Goal: Task Accomplishment & Management: Complete application form

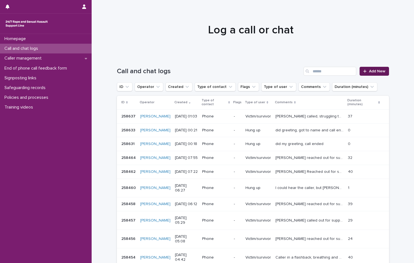
click at [375, 69] on link "Add New" at bounding box center [374, 71] width 29 height 9
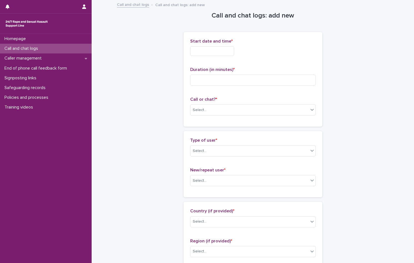
click at [205, 55] on input "text" at bounding box center [212, 51] width 44 height 10
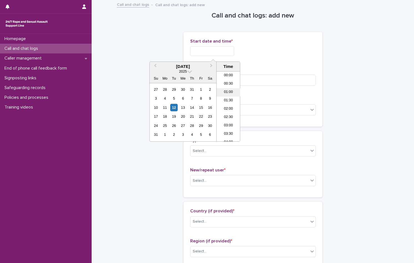
click at [226, 93] on li "01:00" at bounding box center [229, 92] width 24 height 8
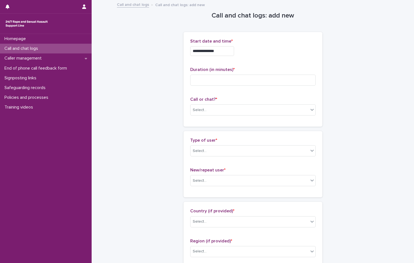
click at [224, 49] on input "**********" at bounding box center [212, 51] width 44 height 10
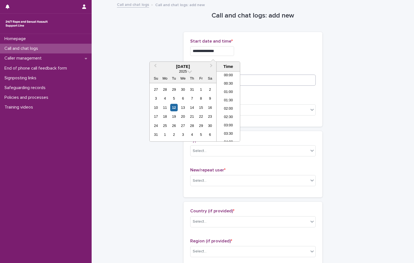
type input "**********"
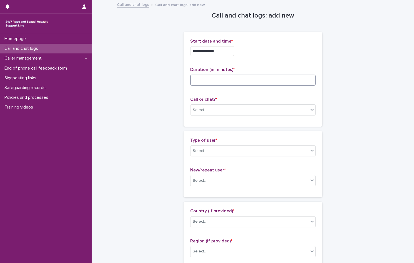
click at [249, 78] on input at bounding box center [253, 79] width 126 height 11
type input "**"
click at [211, 109] on div "Select..." at bounding box center [250, 109] width 118 height 9
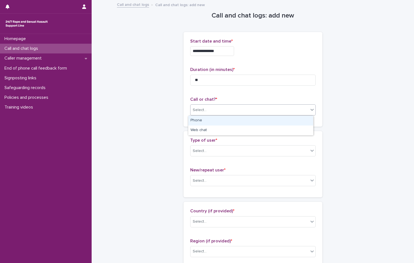
click at [208, 121] on div "Phone" at bounding box center [250, 121] width 125 height 10
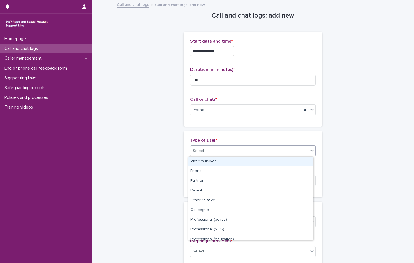
click at [211, 152] on div "Select..." at bounding box center [250, 150] width 118 height 9
click at [210, 161] on div "Victim/survivor" at bounding box center [250, 161] width 125 height 10
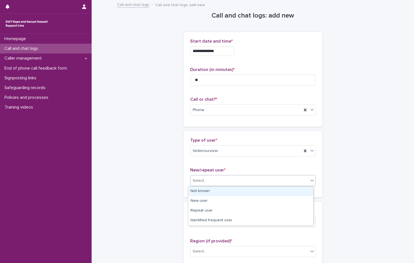
click at [213, 183] on div "Select..." at bounding box center [250, 180] width 118 height 9
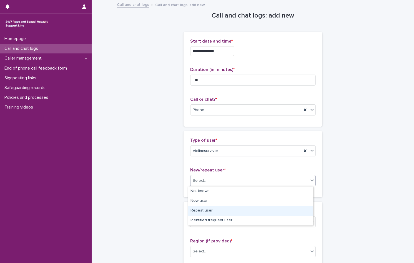
click at [217, 209] on div "Repeat user" at bounding box center [250, 211] width 125 height 10
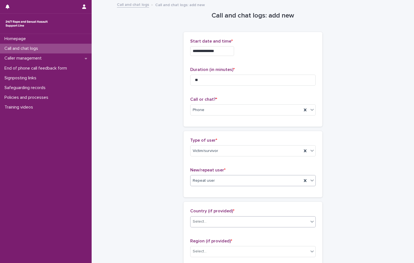
click at [213, 222] on div "Select..." at bounding box center [250, 221] width 118 height 9
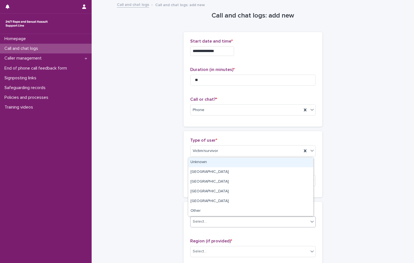
click at [204, 162] on div "Unknown" at bounding box center [250, 162] width 125 height 10
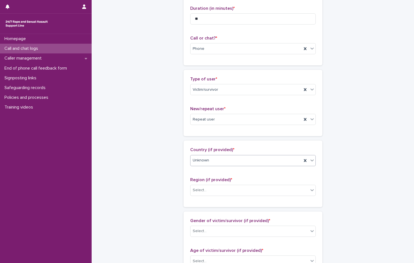
scroll to position [139, 0]
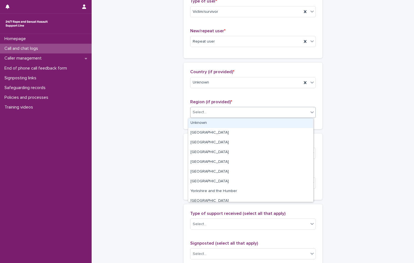
click at [207, 112] on div "Select..." at bounding box center [250, 112] width 118 height 9
click at [200, 121] on div "Unknown" at bounding box center [250, 123] width 125 height 10
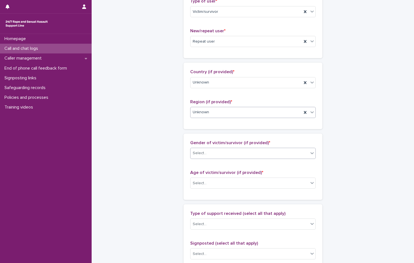
click at [222, 154] on div "Select..." at bounding box center [250, 152] width 118 height 9
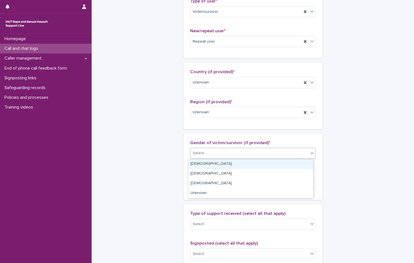
click at [201, 162] on div "[DEMOGRAPHIC_DATA]" at bounding box center [250, 164] width 125 height 10
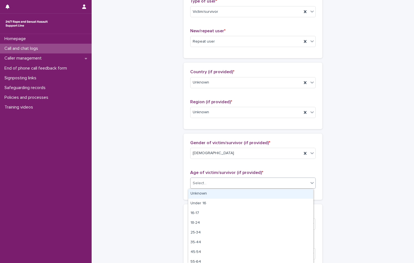
click at [215, 182] on div "Select..." at bounding box center [250, 182] width 118 height 9
click at [209, 194] on div "Unknown" at bounding box center [250, 194] width 125 height 10
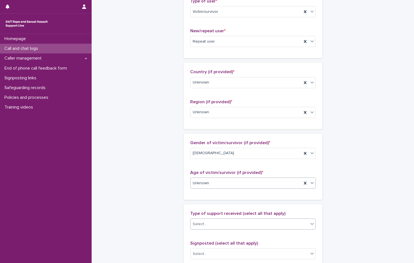
click at [216, 221] on div "Select..." at bounding box center [250, 223] width 118 height 9
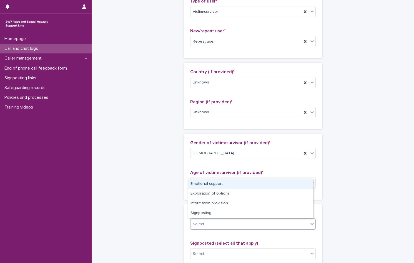
click at [210, 184] on div "Emotional support" at bounding box center [250, 184] width 125 height 10
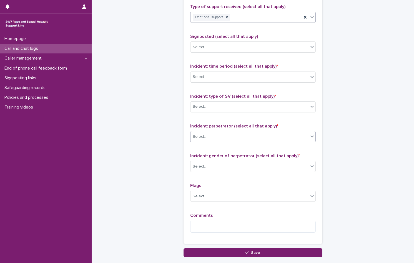
scroll to position [361, 0]
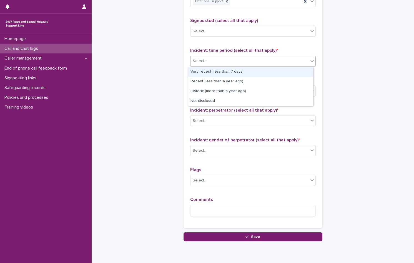
click at [198, 58] on div "Select..." at bounding box center [200, 61] width 14 height 6
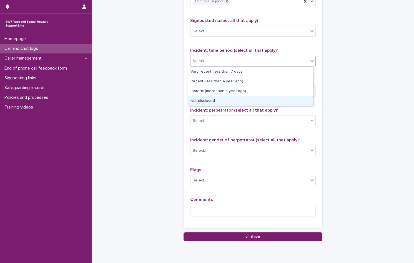
click at [208, 99] on div "Not disclosed" at bounding box center [250, 101] width 125 height 10
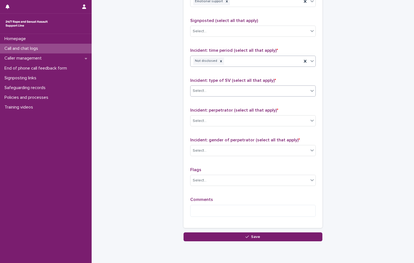
click at [207, 93] on input "text" at bounding box center [207, 90] width 1 height 5
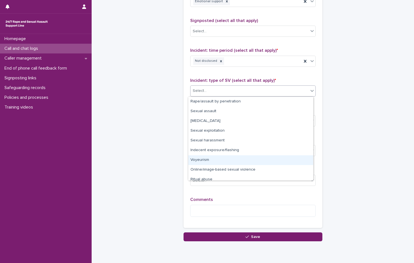
scroll to position [14, 0]
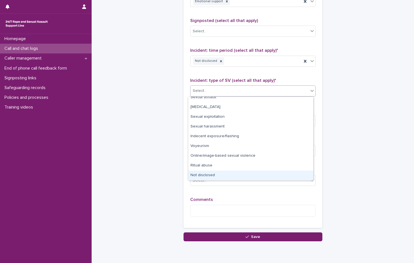
click at [209, 177] on div "Not disclosed" at bounding box center [250, 175] width 125 height 10
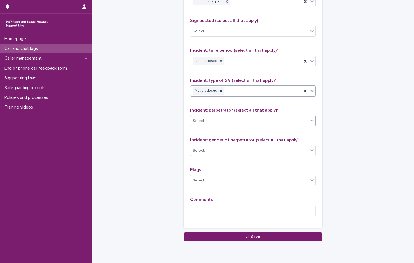
click at [212, 122] on div "Select..." at bounding box center [250, 120] width 118 height 9
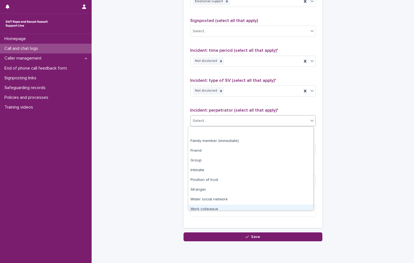
scroll to position [24, 0]
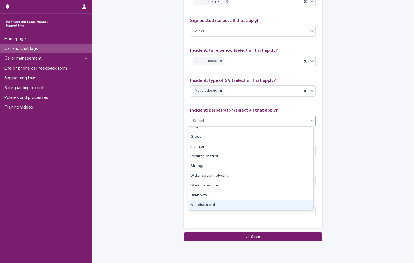
click at [208, 204] on div "Not disclosed" at bounding box center [250, 205] width 125 height 10
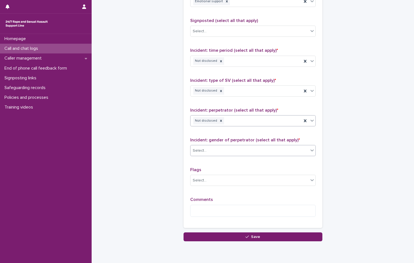
click at [205, 148] on div "Select..." at bounding box center [250, 150] width 118 height 9
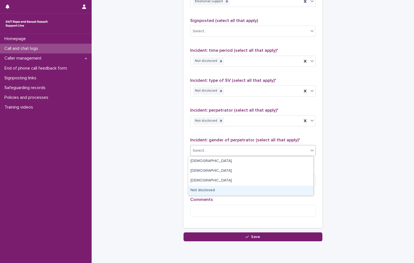
click at [210, 190] on div "Not disclosed" at bounding box center [250, 190] width 125 height 10
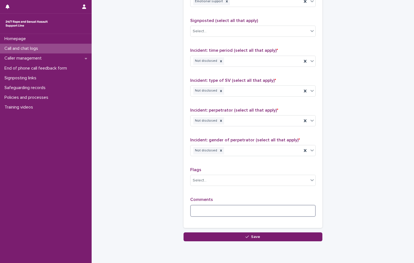
click at [209, 214] on textarea at bounding box center [253, 210] width 126 height 12
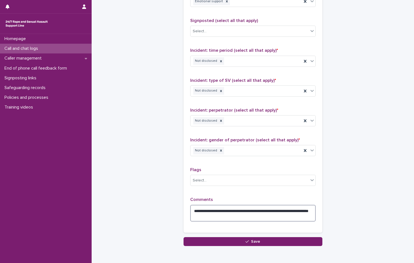
click at [237, 214] on textarea "**********" at bounding box center [253, 212] width 126 height 17
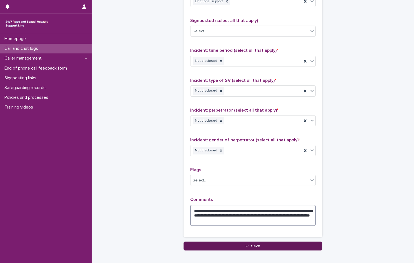
type textarea "**********"
click at [239, 244] on button "Save" at bounding box center [253, 245] width 139 height 9
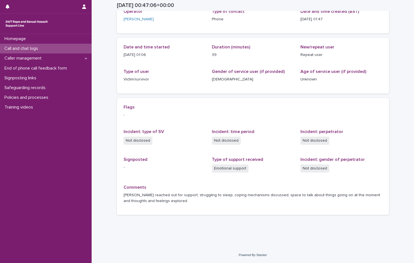
scroll to position [38, 0]
